Goal: Task Accomplishment & Management: Manage account settings

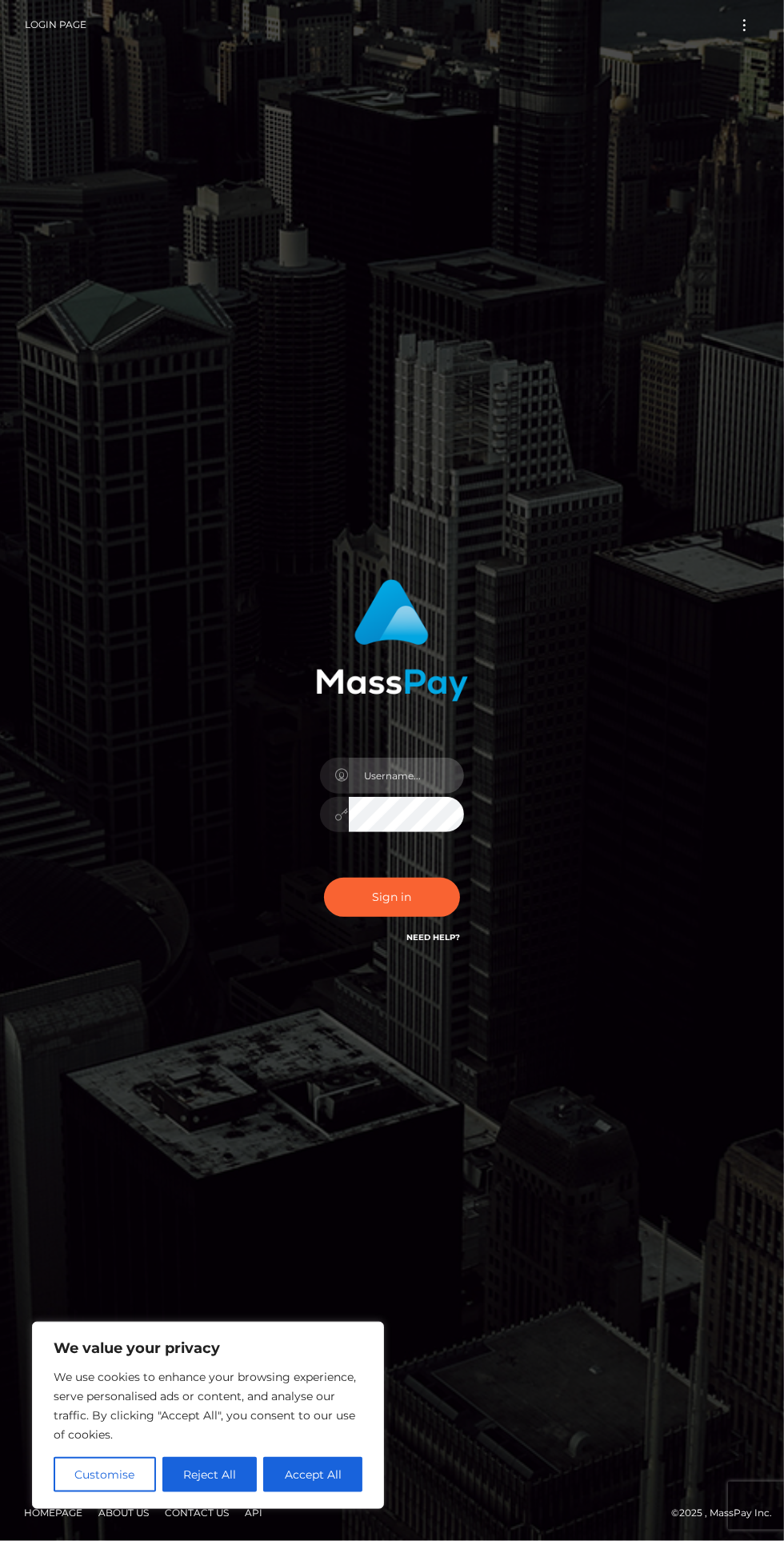
click at [399, 780] on input "text" at bounding box center [406, 776] width 115 height 36
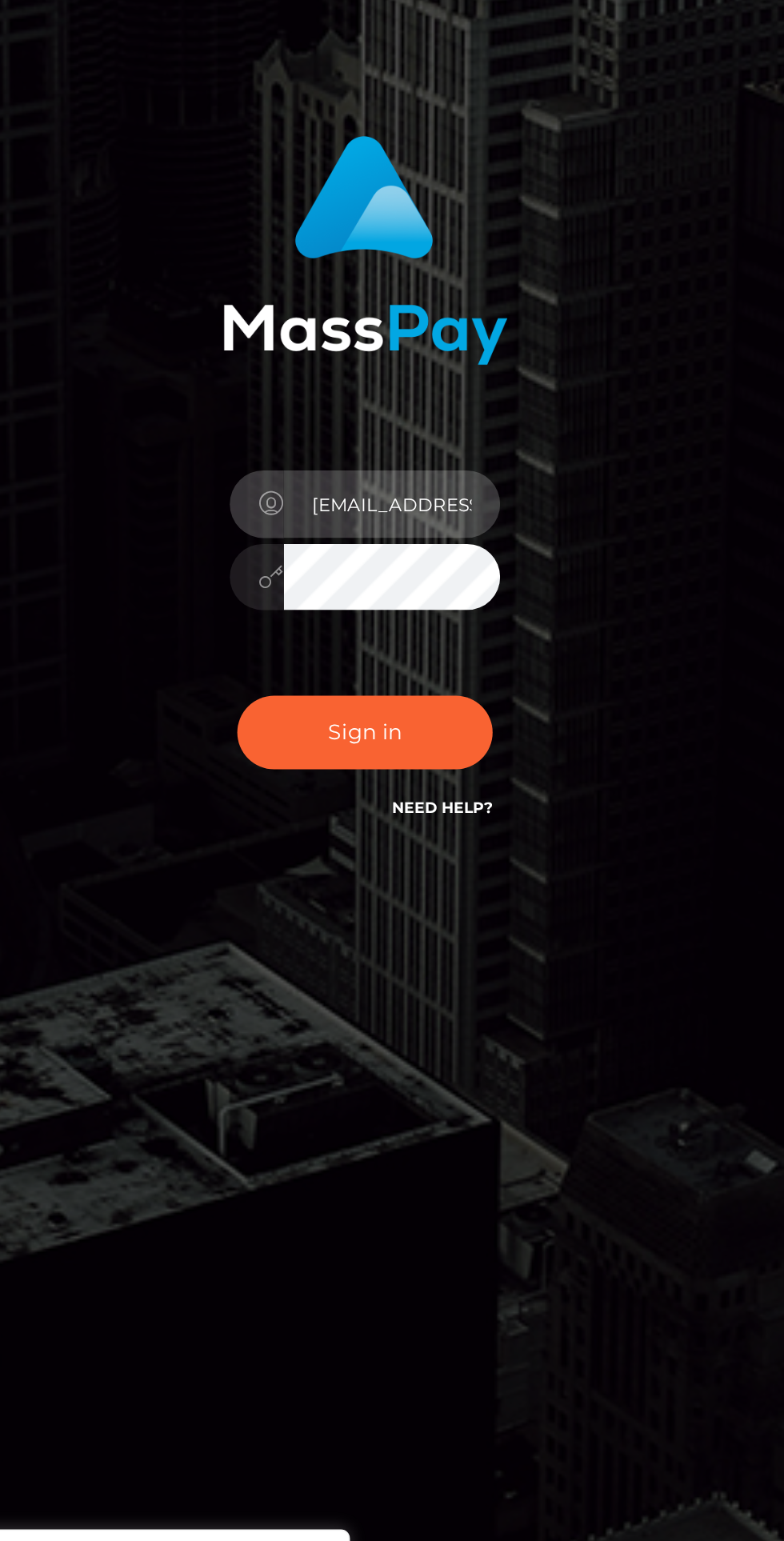
type input "iamsenpai443@gmail.com"
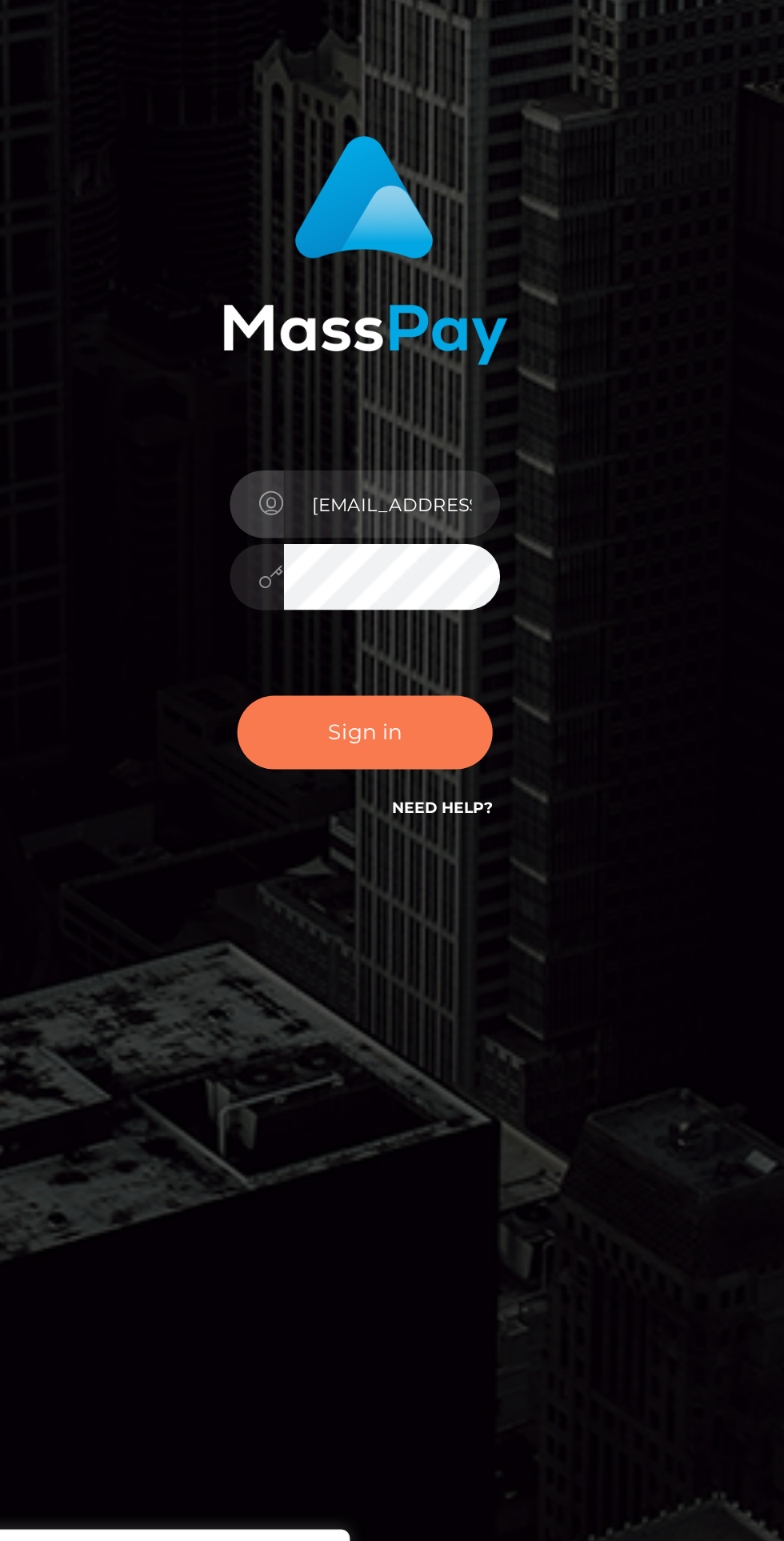
click at [382, 916] on button "Sign in" at bounding box center [392, 897] width 136 height 39
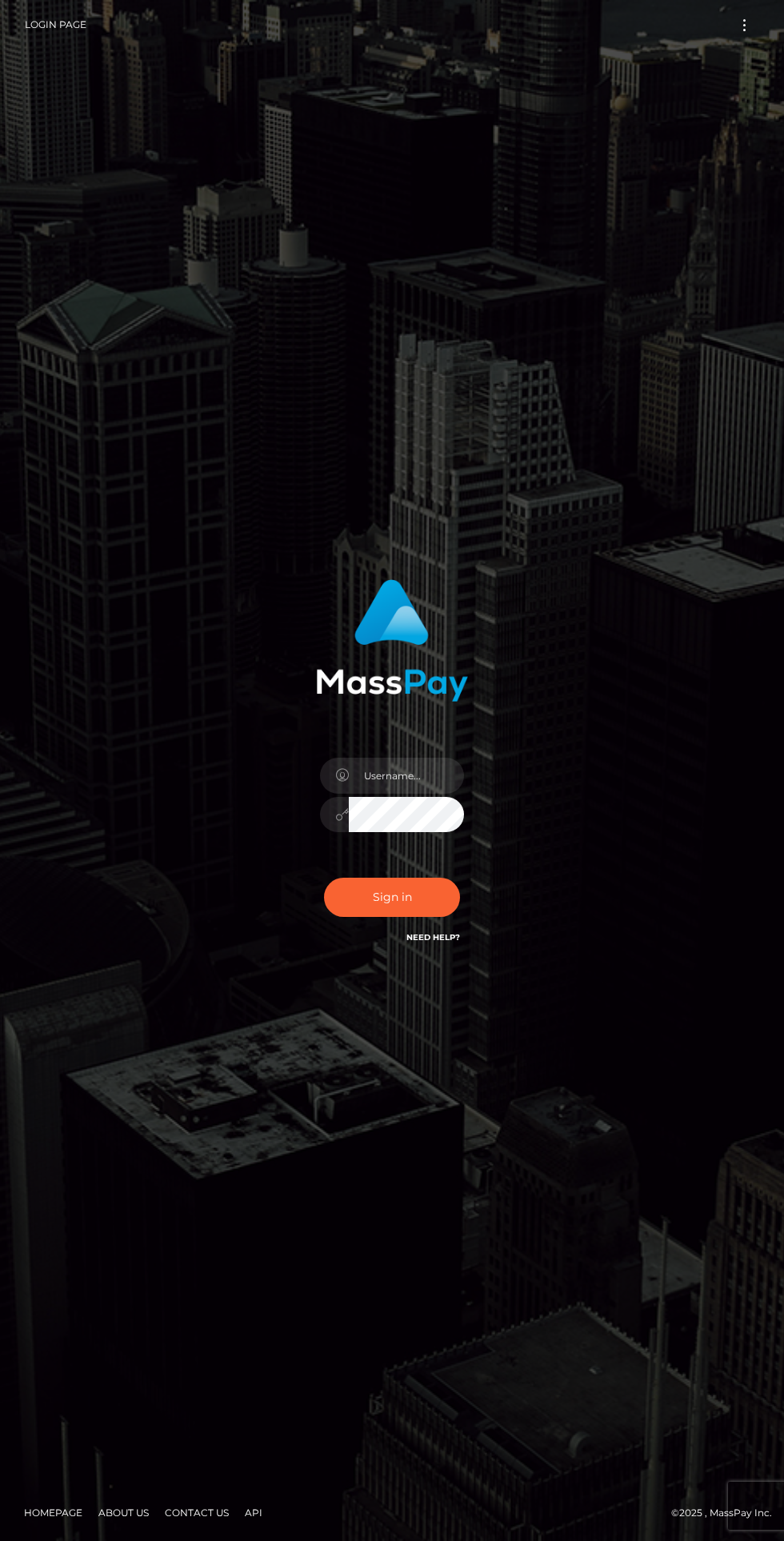
scroll to position [44, 0]
